Goal: Find specific page/section: Find specific page/section

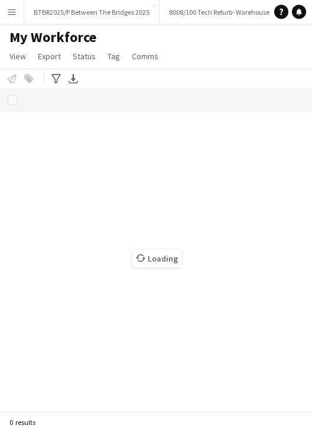
click at [13, 14] on app-icon "Menu" at bounding box center [11, 11] width 9 height 9
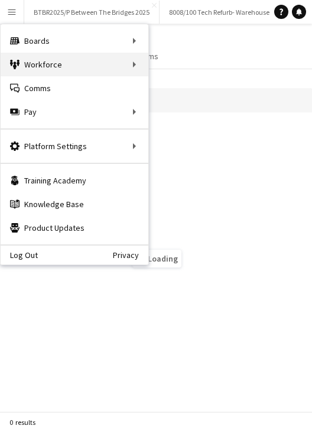
click at [85, 59] on div "Workforce Workforce" at bounding box center [75, 65] width 148 height 24
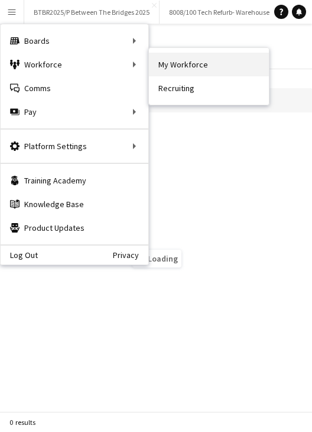
click at [178, 68] on link "My Workforce" at bounding box center [209, 65] width 120 height 24
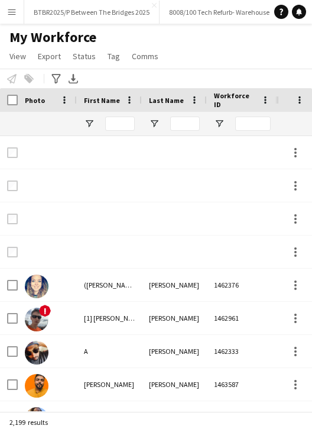
type input "***"
type input "****"
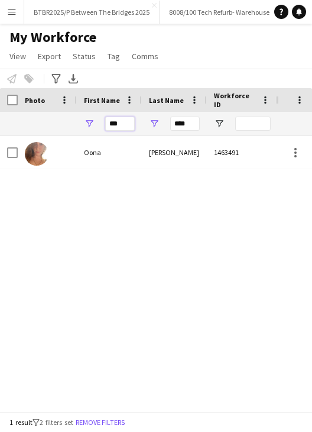
click at [118, 121] on input "***" at bounding box center [120, 123] width 30 height 14
type input "*****"
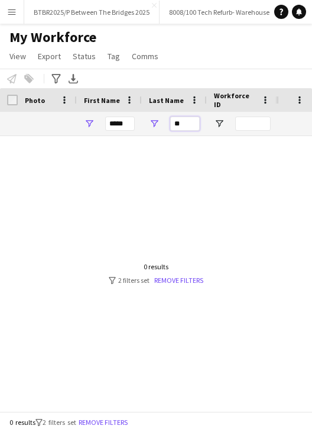
type input "*"
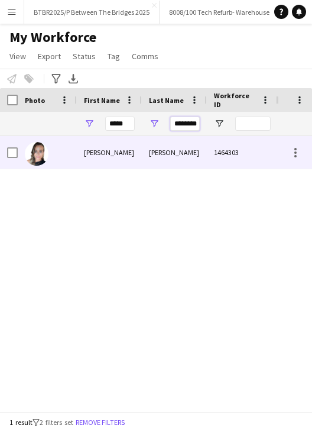
type input "********"
click at [153, 149] on div "[PERSON_NAME]" at bounding box center [174, 152] width 65 height 33
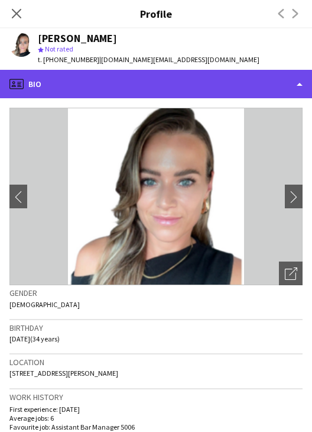
click at [177, 88] on div "profile Bio" at bounding box center [156, 84] width 312 height 28
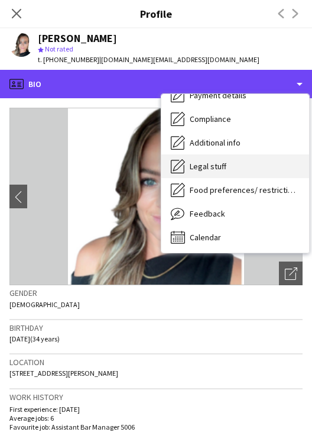
scroll to position [158, 0]
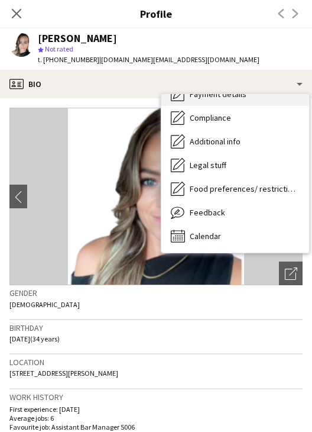
click at [222, 102] on div "Payment details Payment details" at bounding box center [235, 94] width 148 height 24
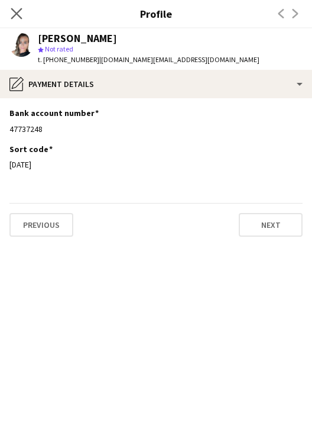
click at [22, 12] on app-icon "Close pop-in" at bounding box center [16, 13] width 17 height 17
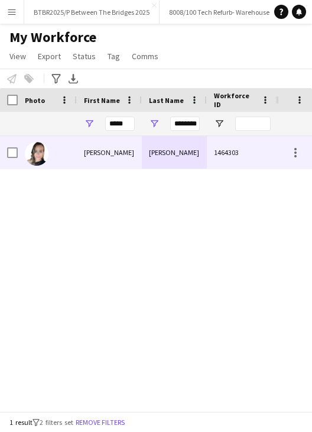
click at [179, 158] on div "[PERSON_NAME]" at bounding box center [174, 152] width 65 height 33
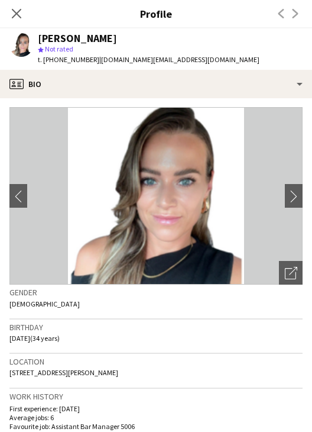
scroll to position [0, 0]
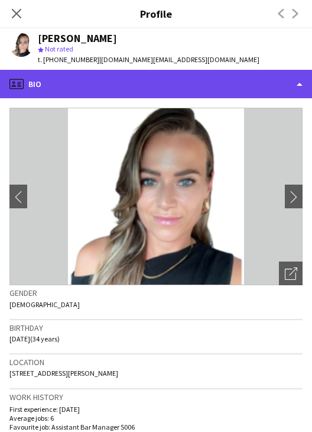
click at [160, 76] on div "profile Bio" at bounding box center [156, 84] width 312 height 28
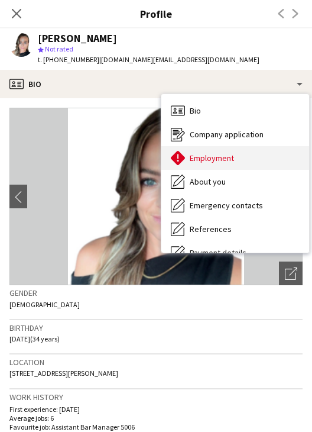
click at [255, 158] on div "Employment Employment" at bounding box center [235, 158] width 148 height 24
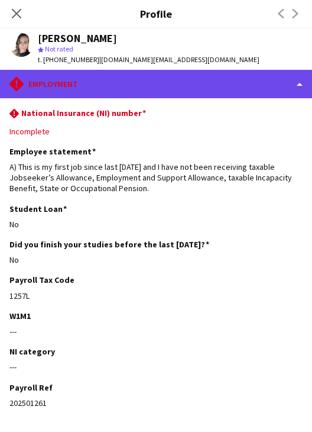
click at [200, 82] on div "rhombus-alert Employment" at bounding box center [156, 84] width 312 height 28
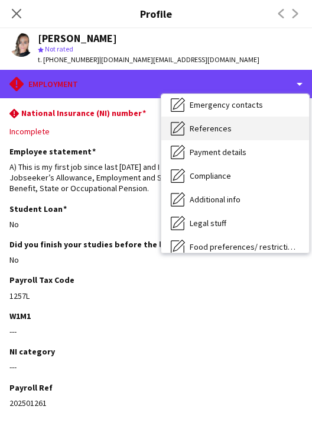
scroll to position [99, 0]
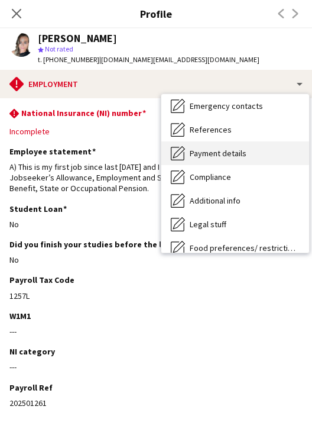
click at [235, 145] on div "Payment details Payment details" at bounding box center [235, 153] width 148 height 24
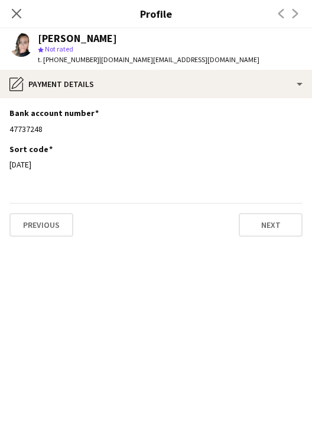
click at [79, 292] on app-section-data-types "Bank account number Edit this field 47737248 Sort code Edit this field [DATE] P…" at bounding box center [156, 264] width 312 height 333
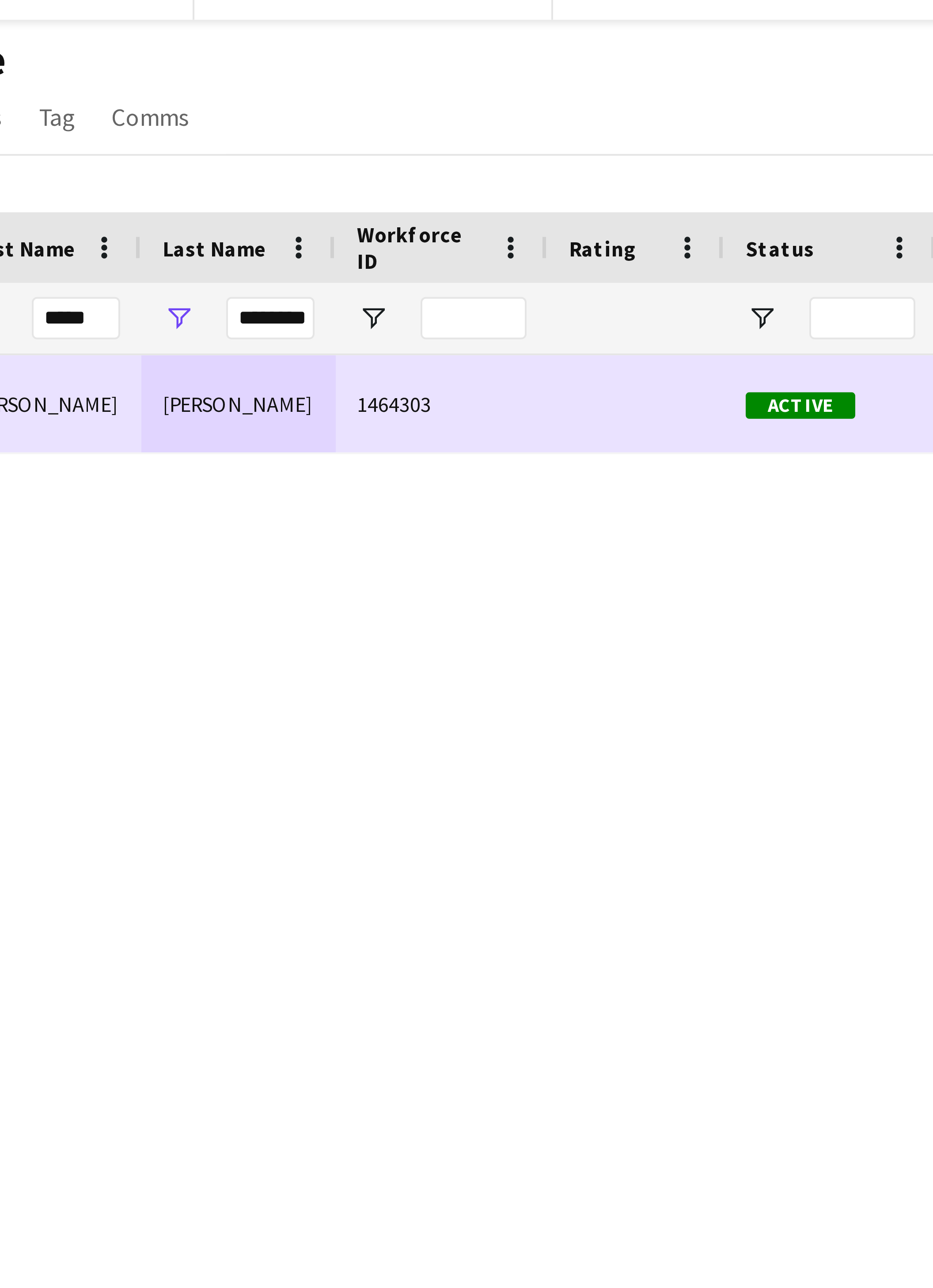
click at [199, 120] on div "1464303" at bounding box center [181, 113] width 53 height 25
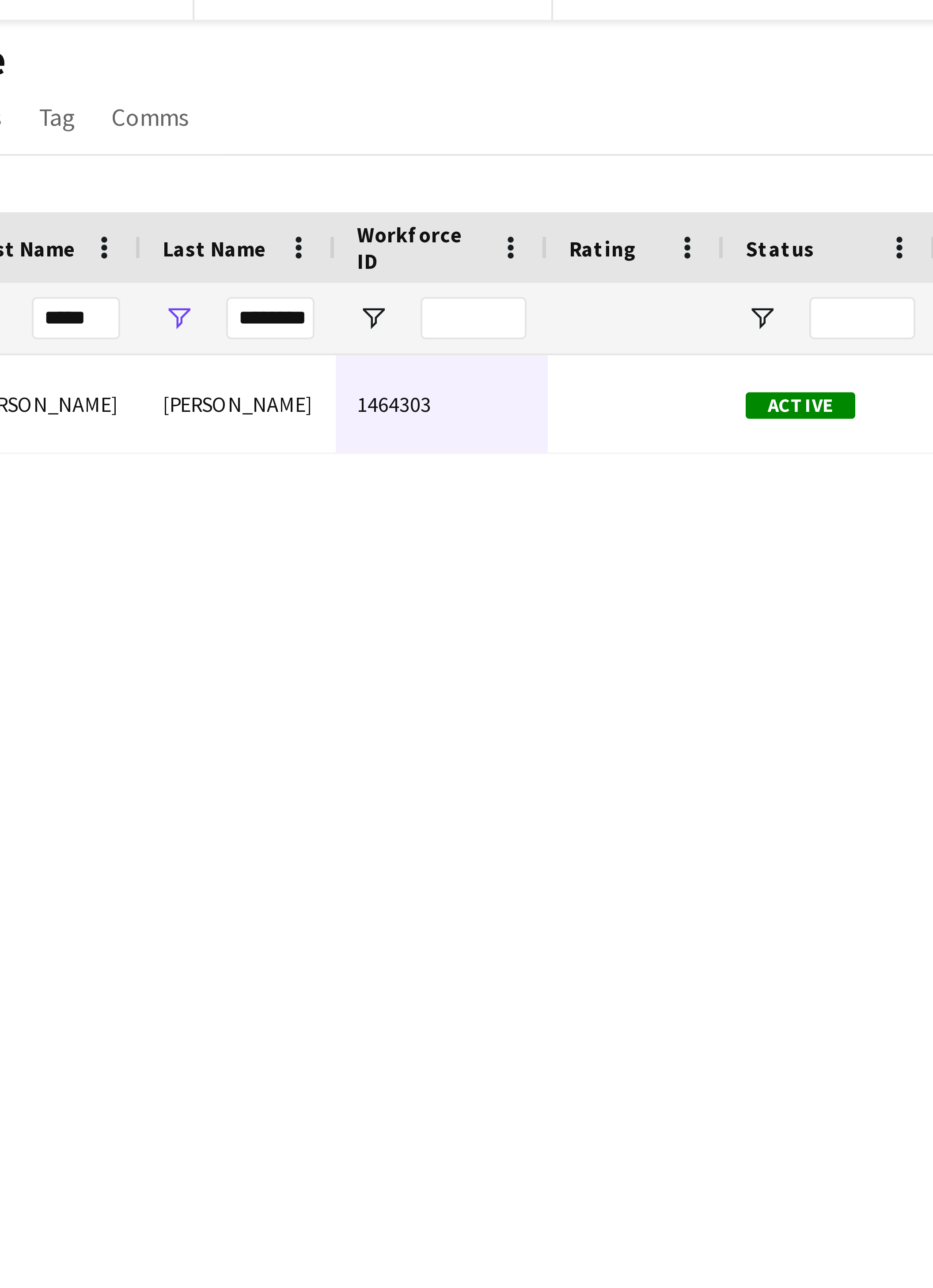
click at [185, 161] on div "[PERSON_NAME] 1464303 Active [GEOGRAPHIC_DATA] [DATE] 12 days 6 [DOMAIN_NAME][E…" at bounding box center [453, 684] width 906 height 1165
click at [176, 159] on div "[PERSON_NAME] 1464303 Active [GEOGRAPHIC_DATA] [DATE] 12 days 6 [DOMAIN_NAME][E…" at bounding box center [453, 684] width 906 height 1165
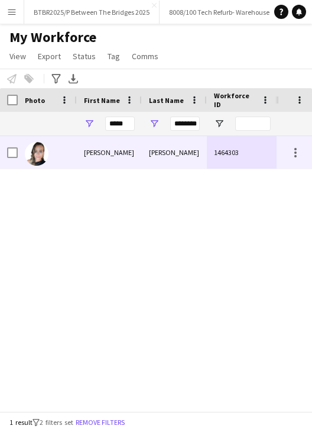
click at [153, 137] on div "[PERSON_NAME]" at bounding box center [174, 152] width 65 height 33
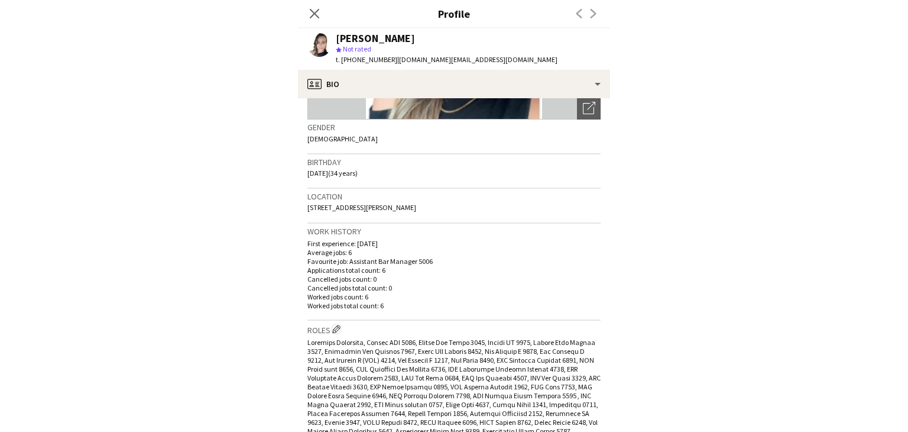
scroll to position [177, 0]
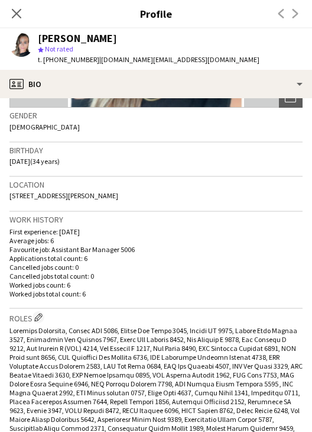
click at [169, 301] on div "Work history First experience: [DATE] Average jobs: 6 Favourite job: Assistant …" at bounding box center [155, 260] width 293 height 97
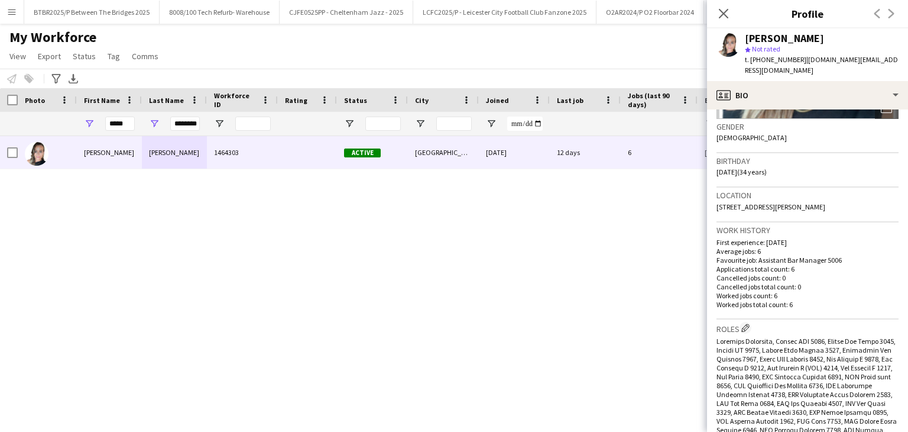
click at [6, 20] on button "Menu" at bounding box center [12, 12] width 24 height 24
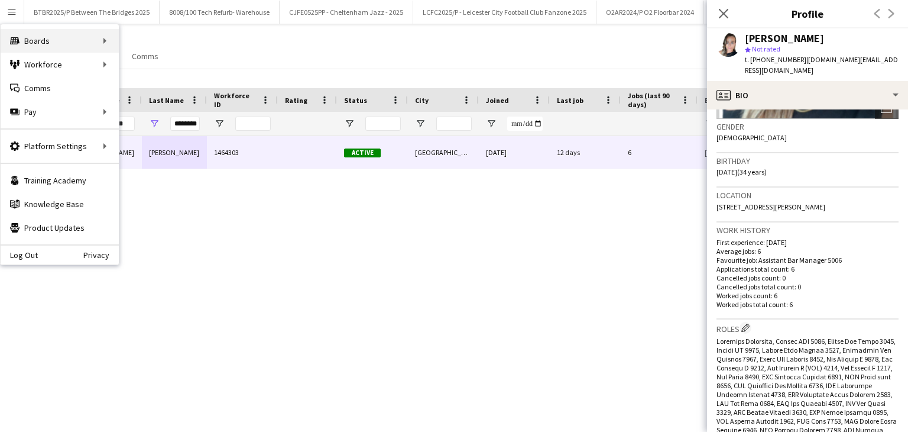
click at [60, 45] on div "Boards Boards" at bounding box center [60, 41] width 118 height 24
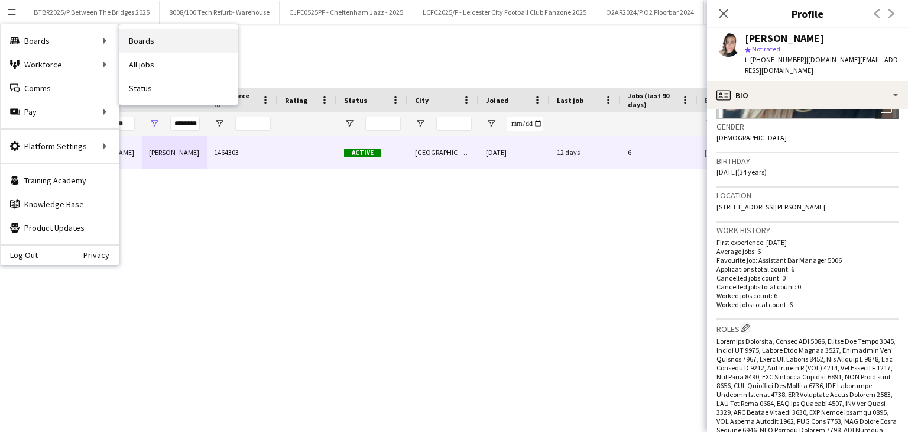
click at [161, 46] on link "Boards" at bounding box center [178, 41] width 118 height 24
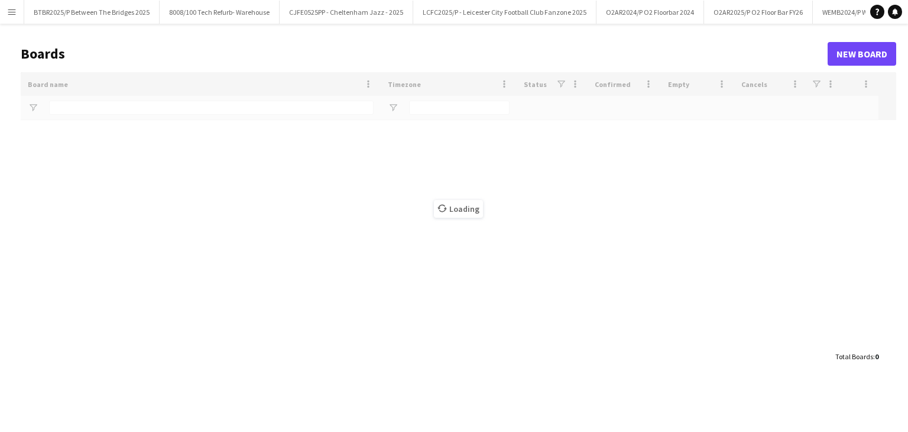
type input "*****"
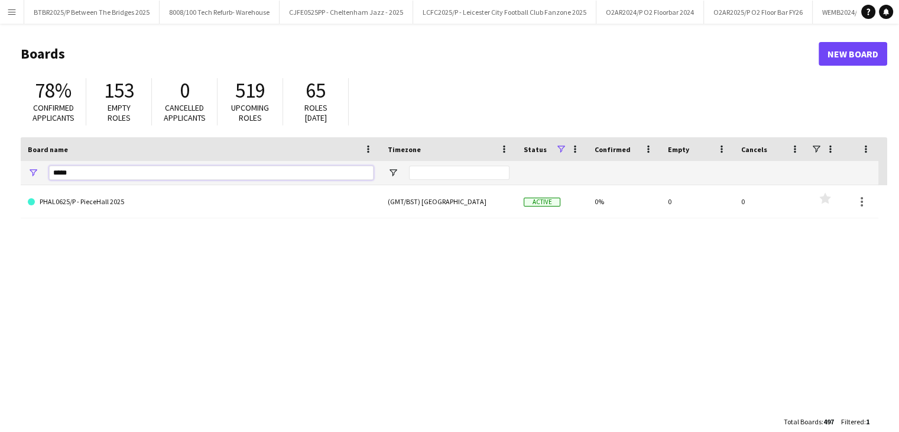
click at [124, 173] on input "*****" at bounding box center [211, 173] width 325 height 14
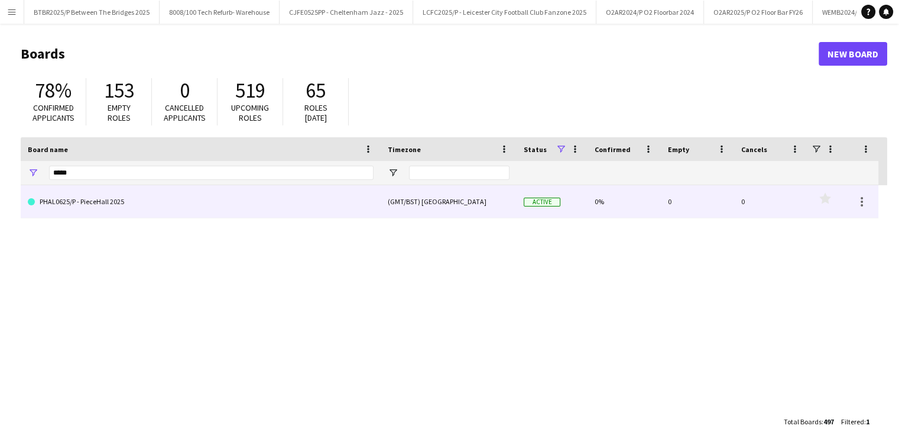
click at [135, 206] on link "PHAL0625/P - PieceHall 2025" at bounding box center [201, 201] width 346 height 33
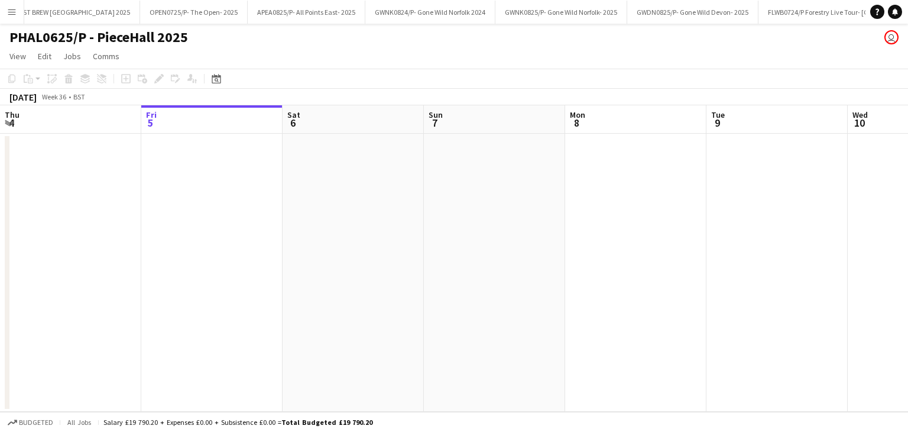
scroll to position [0, 4889]
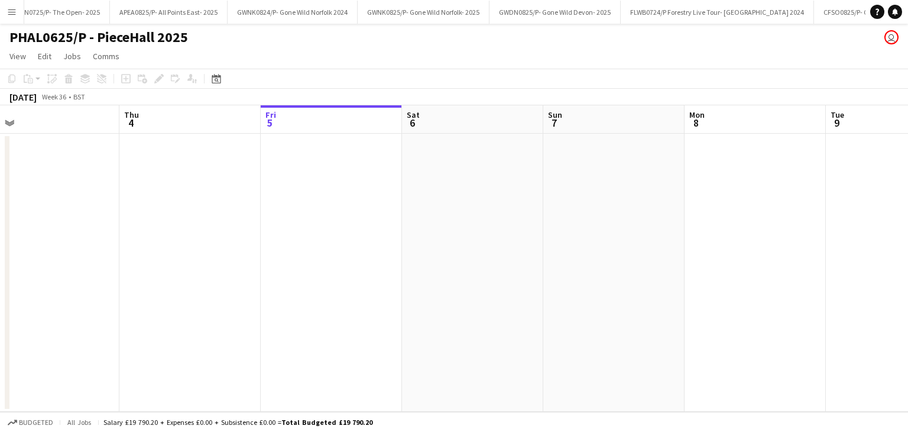
drag, startPoint x: 326, startPoint y: 124, endPoint x: 446, endPoint y: 121, distance: 119.5
click at [312, 121] on app-calendar-viewport "Mon 1 Tue 2 1/1 1 Job Wed 3 Thu 4 Fri 5 Sat 6 Sun 7 Mon 8 Tue 9 Wed 10 Thu 11 F…" at bounding box center [454, 258] width 908 height 306
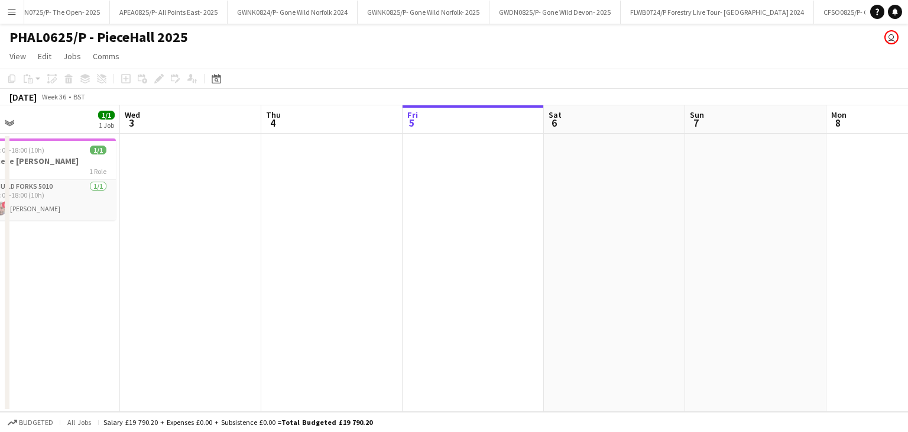
drag, startPoint x: 293, startPoint y: 121, endPoint x: 492, endPoint y: 120, distance: 199.3
click at [312, 120] on app-calendar-viewport "Mon 1 1/1 1 Job Tue 2 1/1 1 Job Wed 3 Thu 4 Fri 5 Sat 6 Sun 7 Mon 8 Tue 9 Wed 1…" at bounding box center [454, 258] width 908 height 306
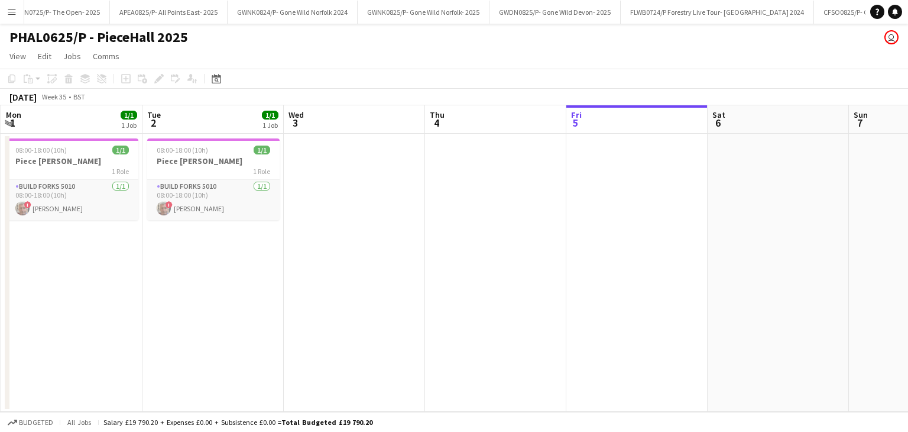
scroll to position [0, 244]
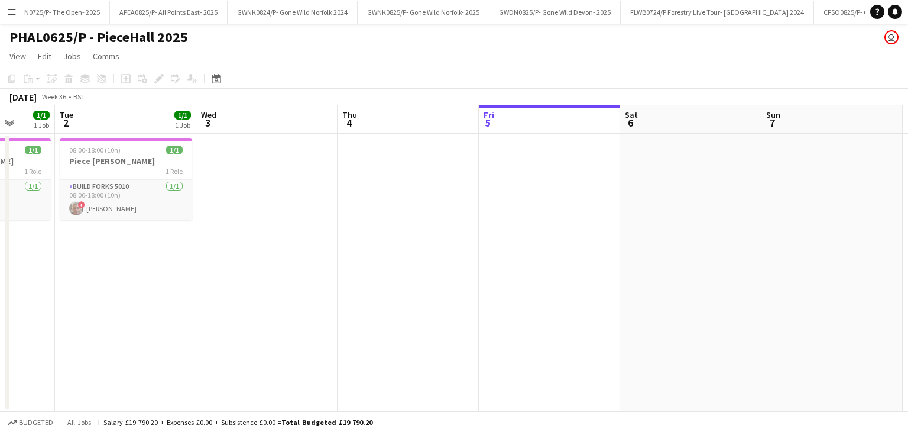
drag, startPoint x: 365, startPoint y: 111, endPoint x: 293, endPoint y: 119, distance: 72.6
click at [293, 119] on app-calendar-viewport "Sat 30 Sun 31 1/1 1 Job Mon 1 1/1 1 Job Tue 2 1/1 1 Job Wed 3 Thu 4 Fri 5 Sat 6…" at bounding box center [454, 258] width 908 height 306
drag, startPoint x: 532, startPoint y: 104, endPoint x: 386, endPoint y: 114, distance: 146.4
click at [312, 114] on app-calendar "Copy Paste Paste Ctrl+V Paste with crew Ctrl+Shift+V Paste linked Job [GEOGRAPH…" at bounding box center [454, 240] width 908 height 343
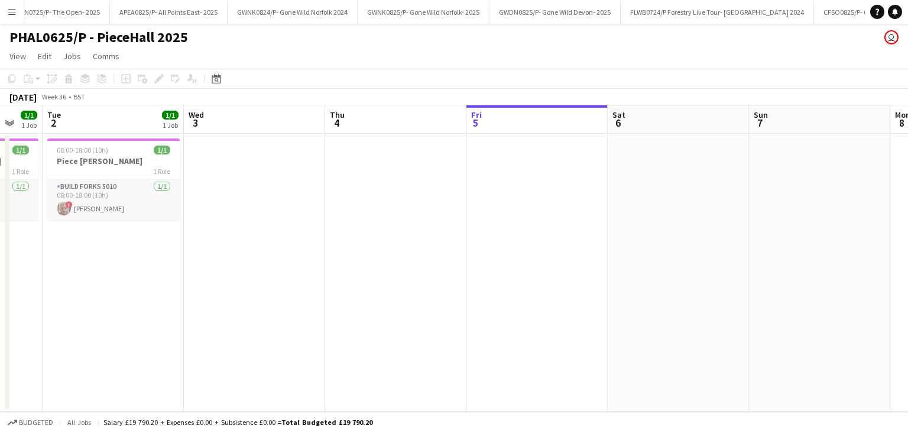
scroll to position [0, 385]
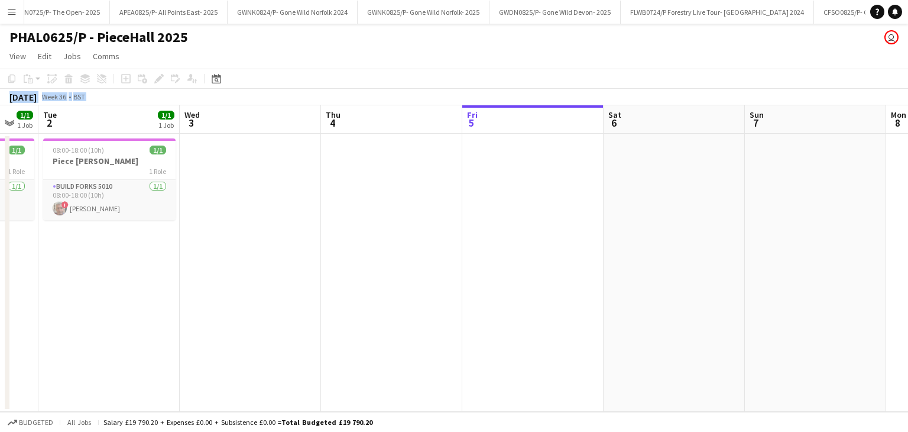
drag, startPoint x: 731, startPoint y: 87, endPoint x: 611, endPoint y: 109, distance: 122.7
click at [312, 109] on app-calendar "Copy Paste Paste Ctrl+V Paste with crew Ctrl+Shift+V Paste linked Job [GEOGRAPH…" at bounding box center [454, 240] width 908 height 343
click at [312, 111] on app-board-header-date "Sat 6" at bounding box center [674, 119] width 141 height 28
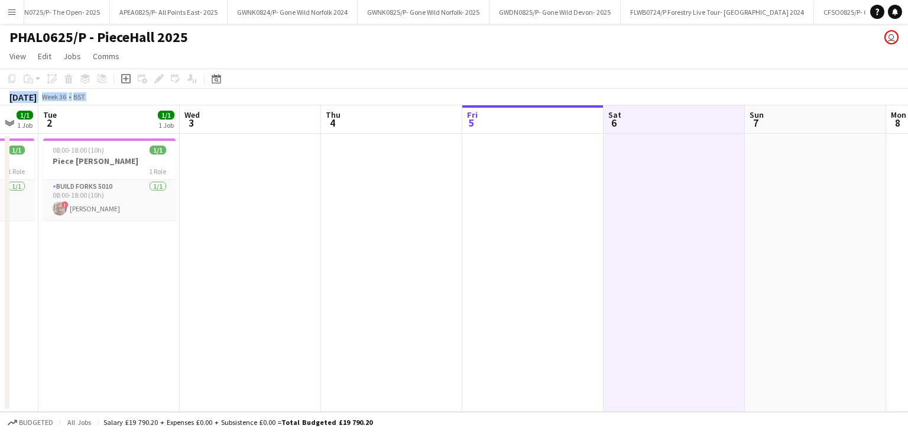
click at [312, 152] on app-date-cell at bounding box center [532, 273] width 141 height 278
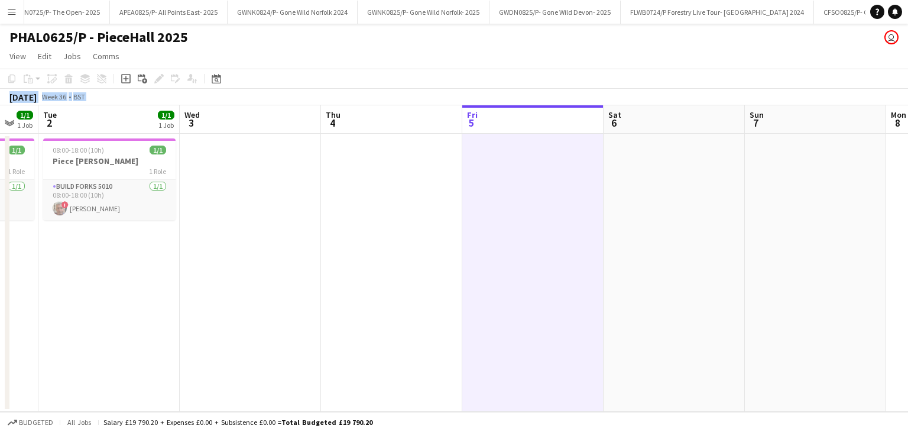
click at [312, 89] on div "[DATE] Week 36 • BST" at bounding box center [454, 97] width 908 height 17
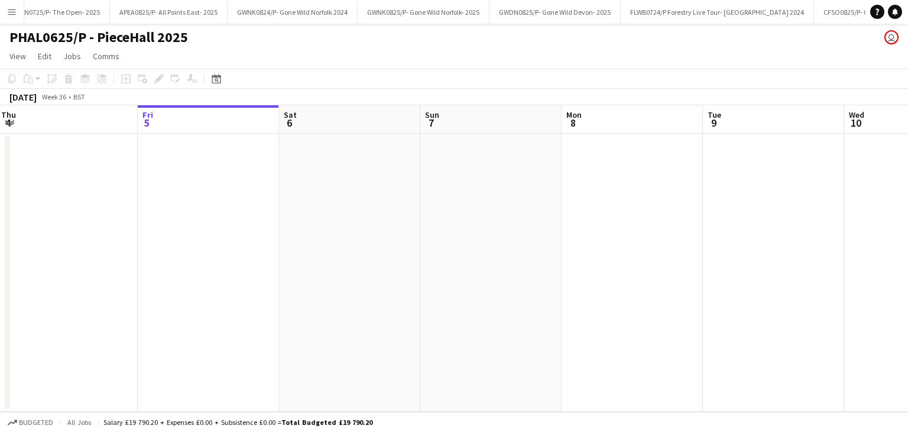
scroll to position [0, 485]
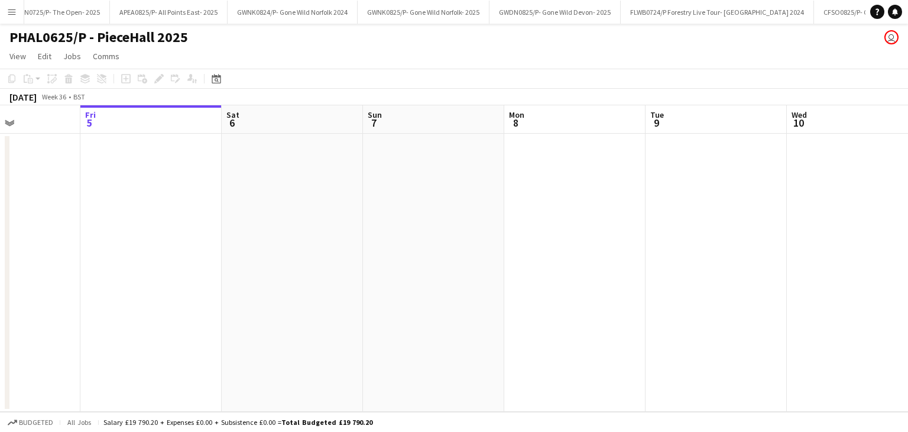
drag, startPoint x: 534, startPoint y: 126, endPoint x: 177, endPoint y: 109, distance: 358.1
click at [177, 109] on app-calendar-viewport "Mon 1 1/1 1 Job Tue 2 1/1 1 Job Wed 3 Thu 4 Fri 5 Sat 6 Sun 7 Mon 8 Tue 9 Wed 1…" at bounding box center [454, 258] width 908 height 306
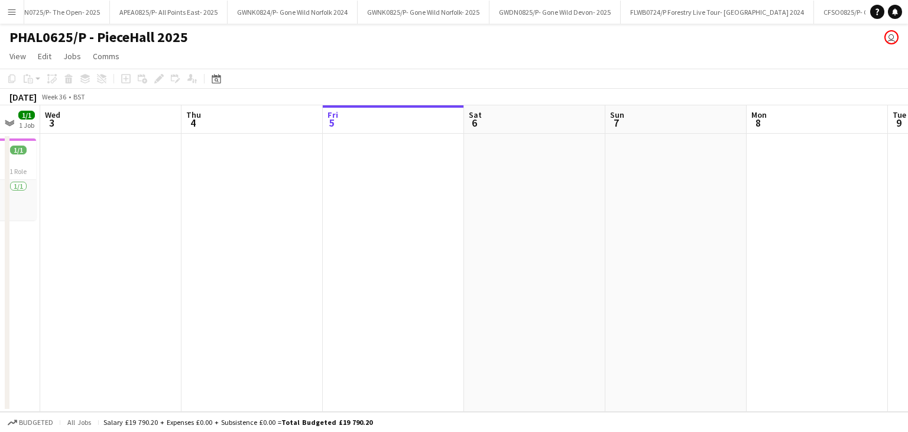
drag, startPoint x: 566, startPoint y: 115, endPoint x: 805, endPoint y: 142, distance: 240.5
click at [312, 135] on app-calendar-viewport "Mon 1 1/1 1 Job Tue 2 1/1 1 Job Wed 3 Thu 4 Fri 5 Sat 6 Sun 7 Mon 8 Tue 9 Wed 1…" at bounding box center [454, 258] width 908 height 306
